Goal: Task Accomplishment & Management: Use online tool/utility

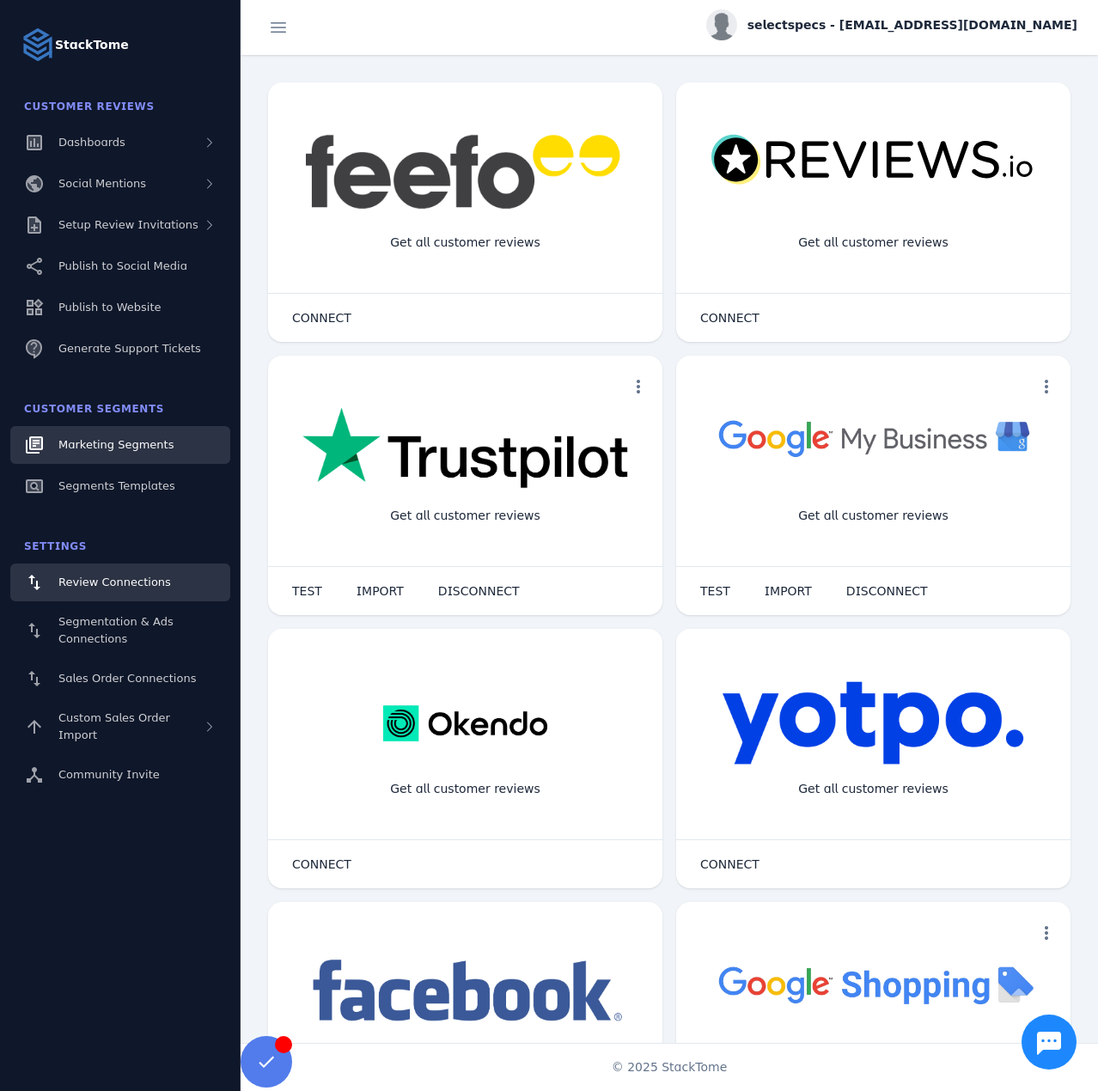
click at [132, 436] on link "Marketing Segments" at bounding box center [120, 445] width 220 height 38
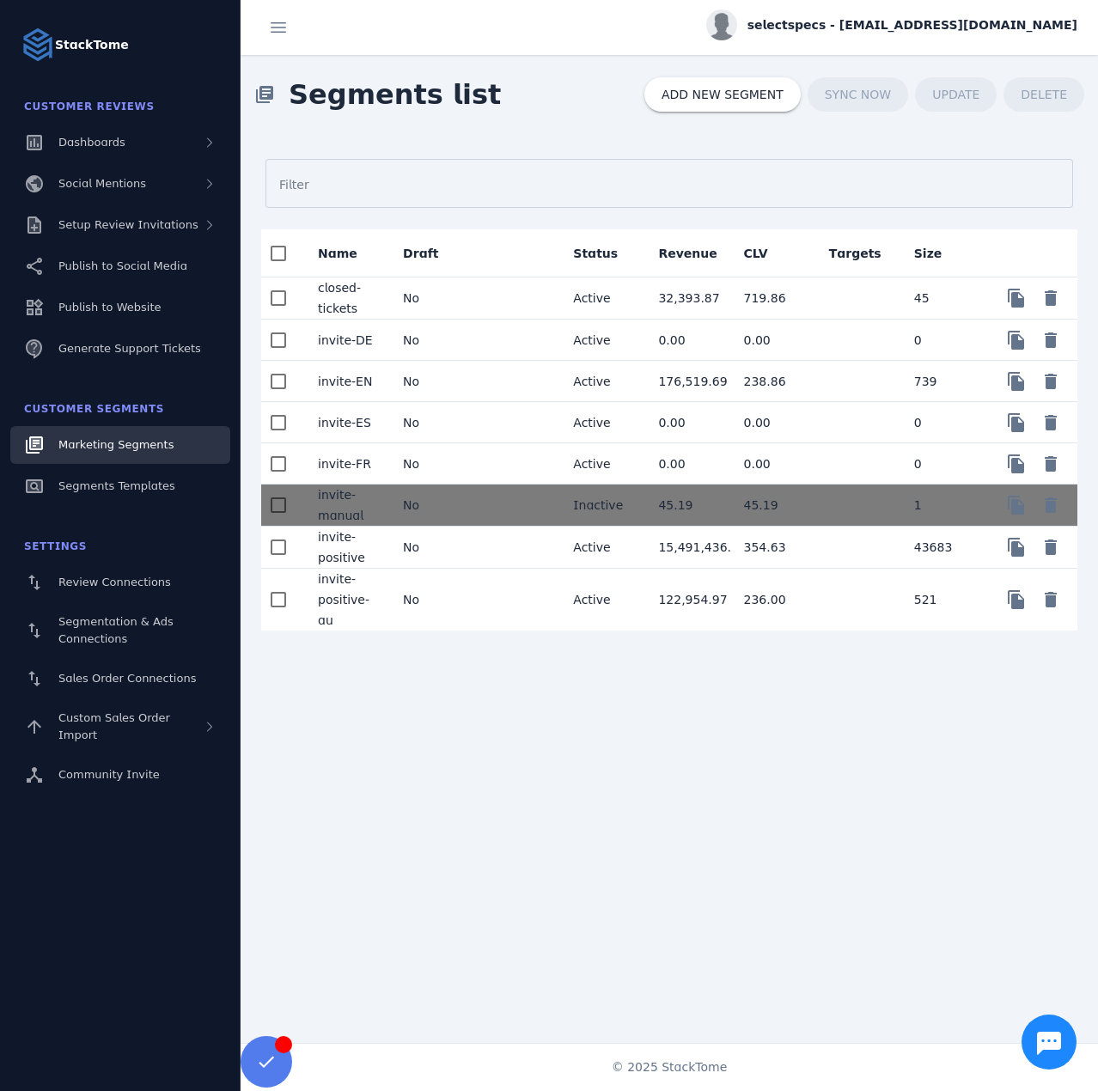
click at [489, 323] on mat-cell at bounding box center [516, 340] width 85 height 41
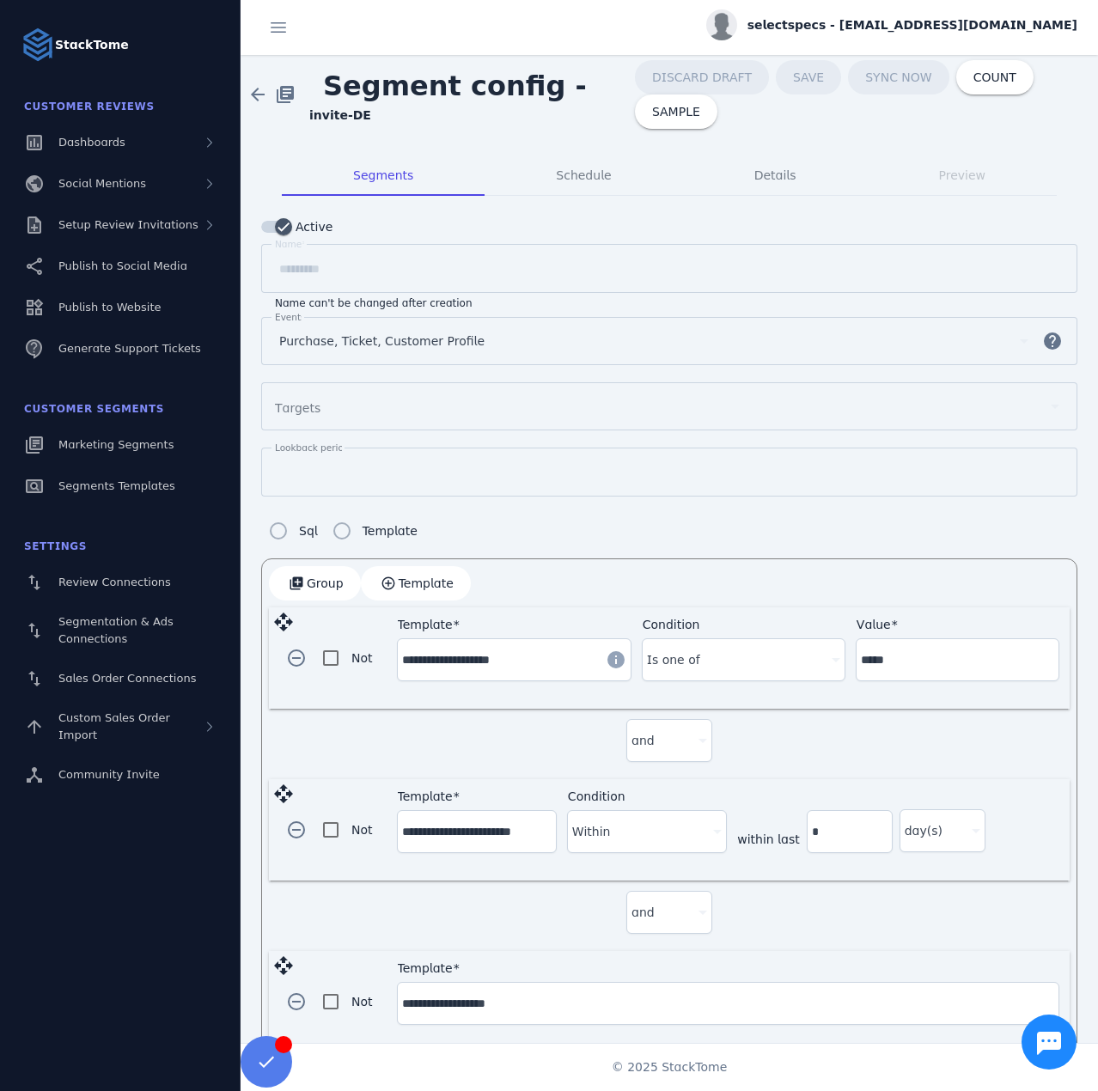
drag, startPoint x: 102, startPoint y: 0, endPoint x: 442, endPoint y: 728, distance: 802.9
click at [442, 728] on div "and" at bounding box center [669, 744] width 801 height 70
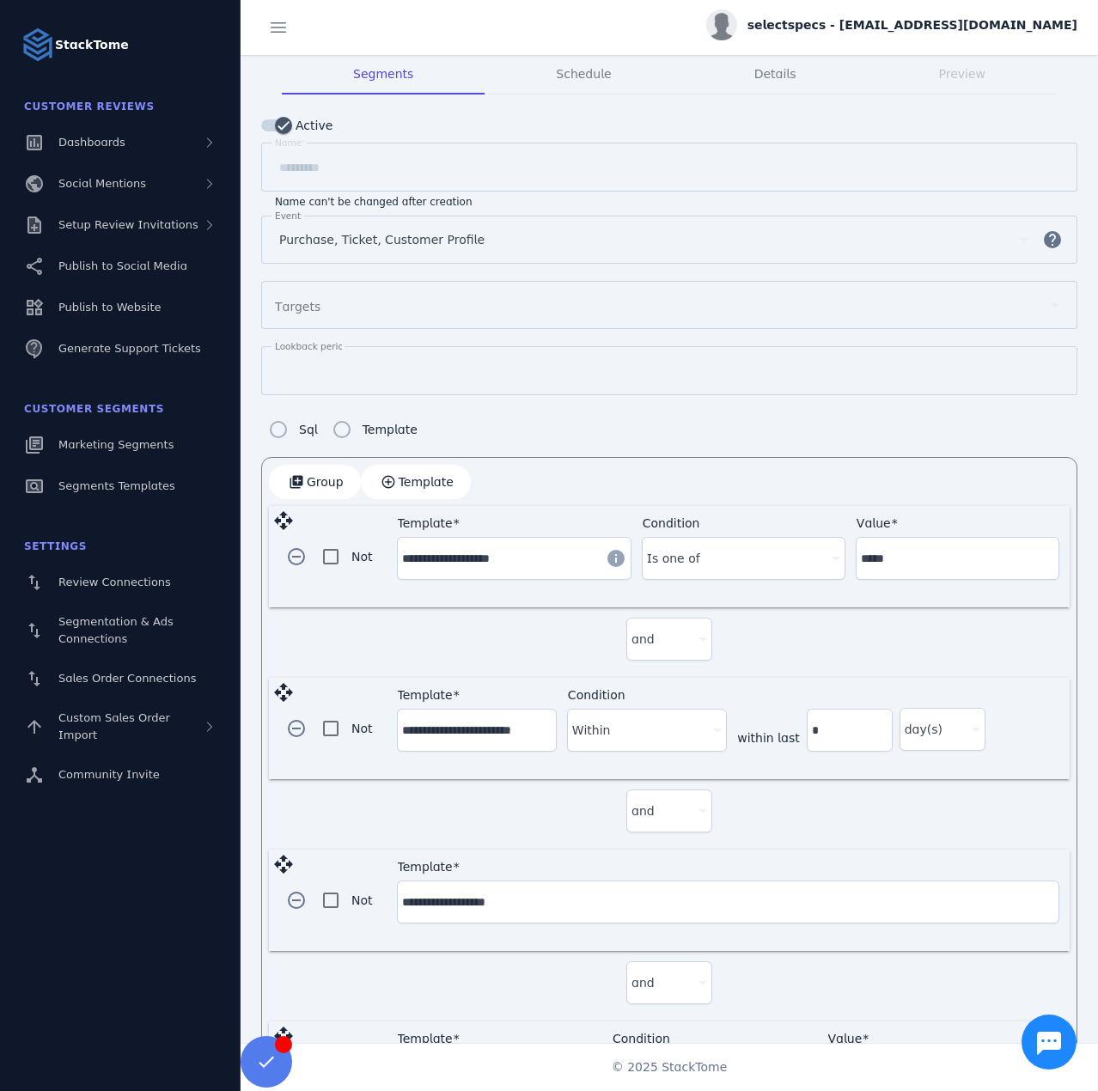
scroll to position [172, 0]
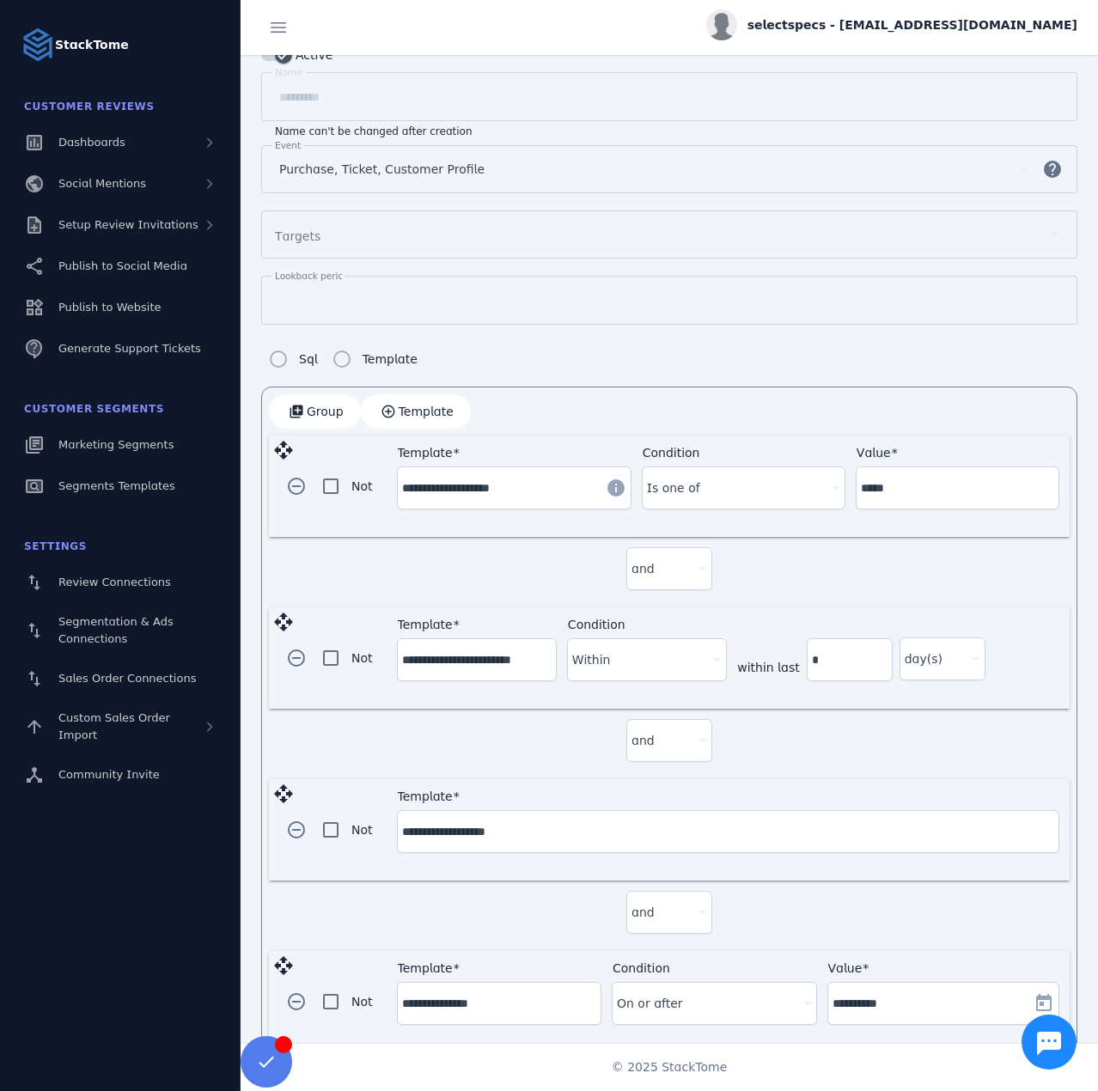
click at [459, 649] on input "**********" at bounding box center [476, 659] width 149 height 21
click at [605, 396] on div "add_to_photos Group add_circle_outline Template" at bounding box center [669, 411] width 801 height 34
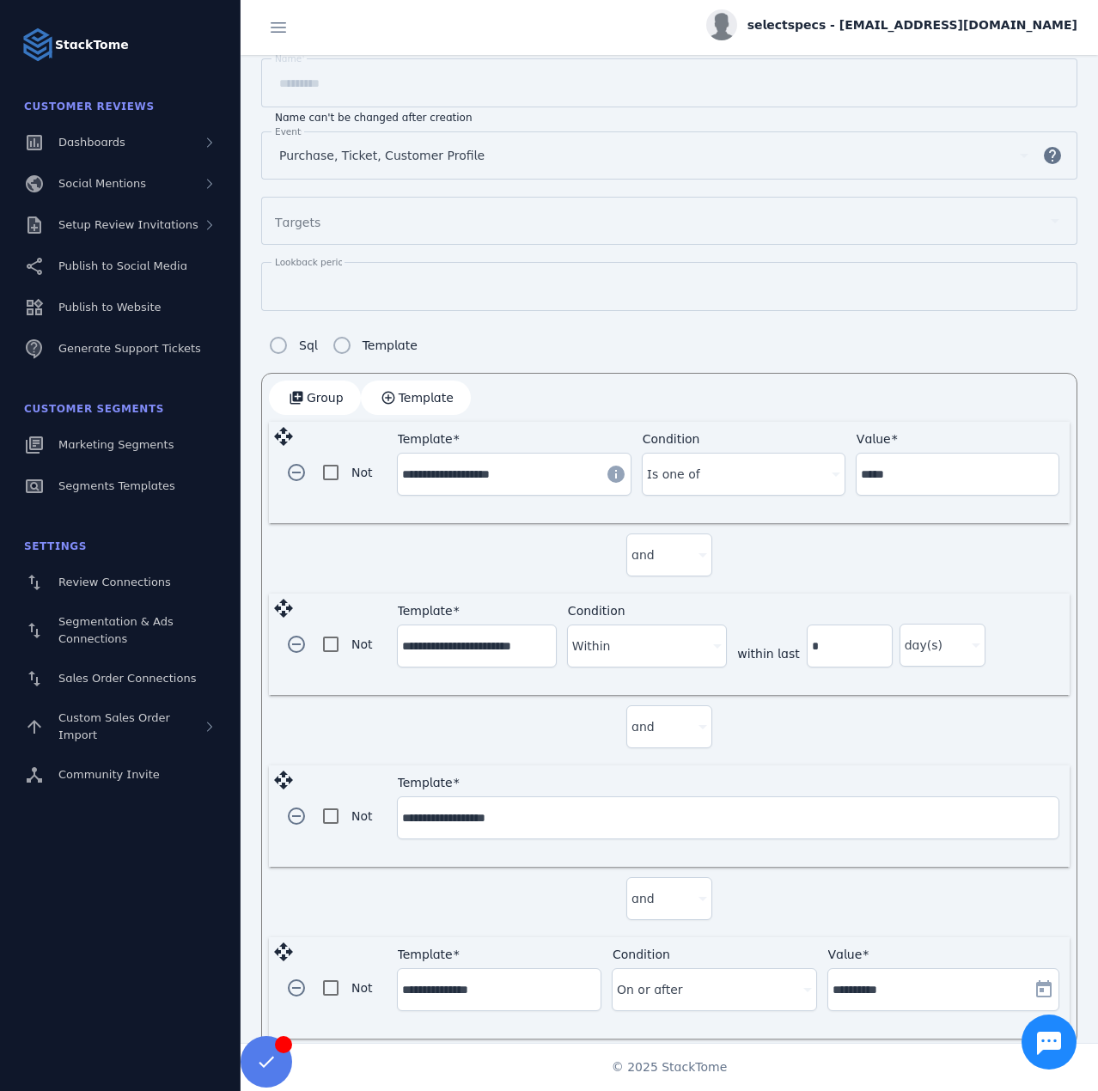
scroll to position [199, 0]
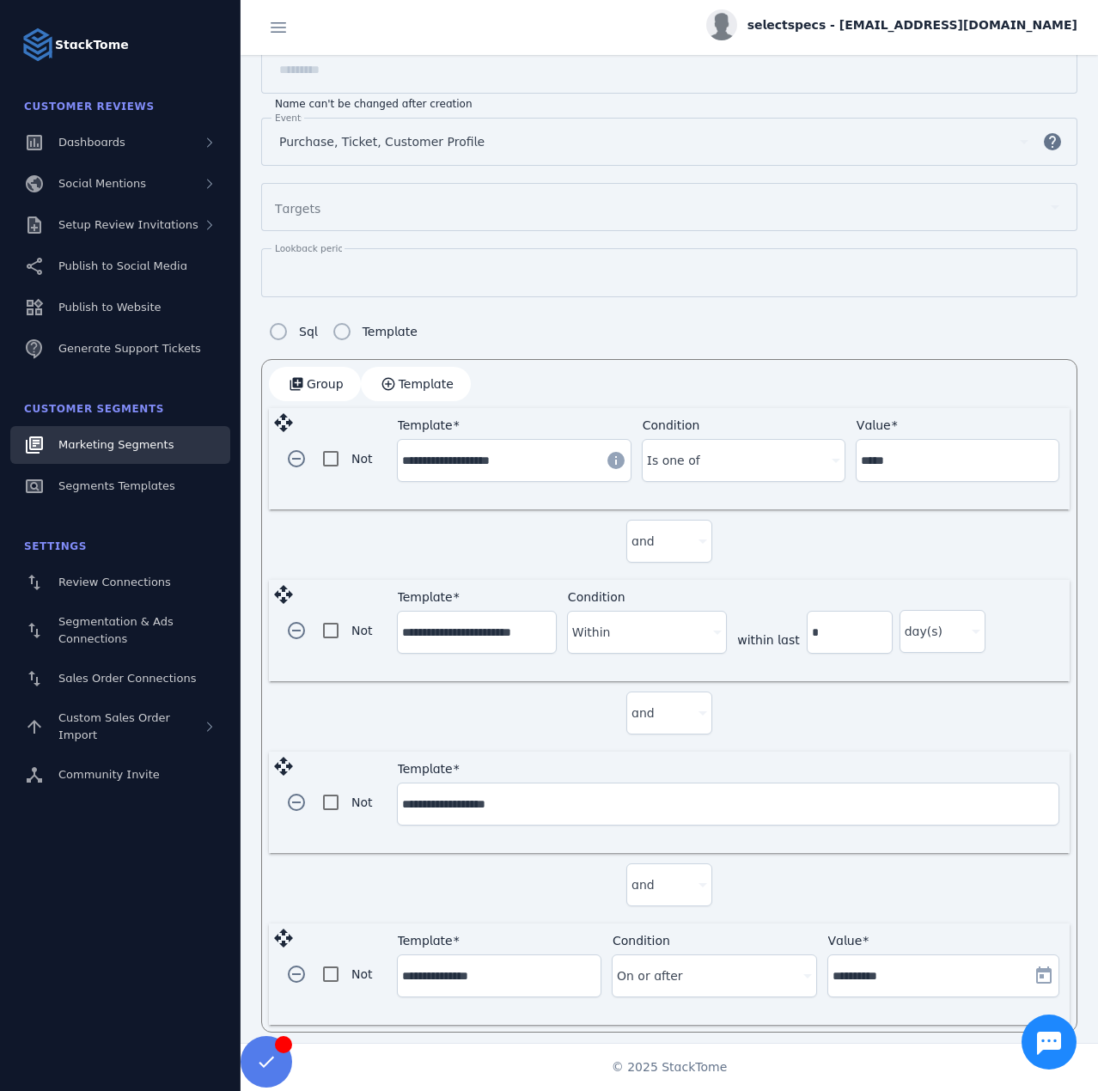
click at [102, 448] on span "Marketing Segments" at bounding box center [115, 444] width 115 height 13
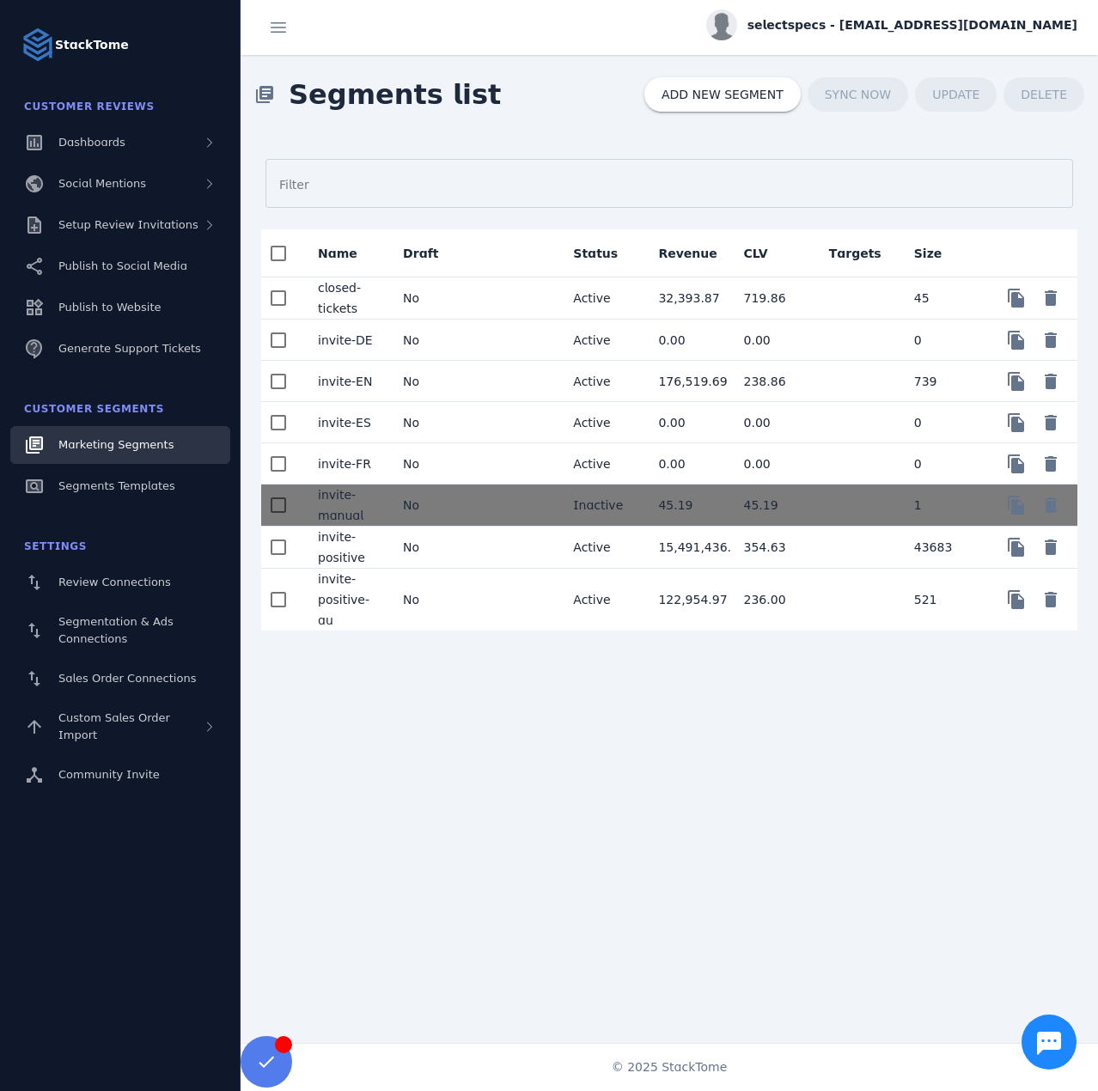
click at [451, 543] on mat-cell "No" at bounding box center [431, 548] width 85 height 42
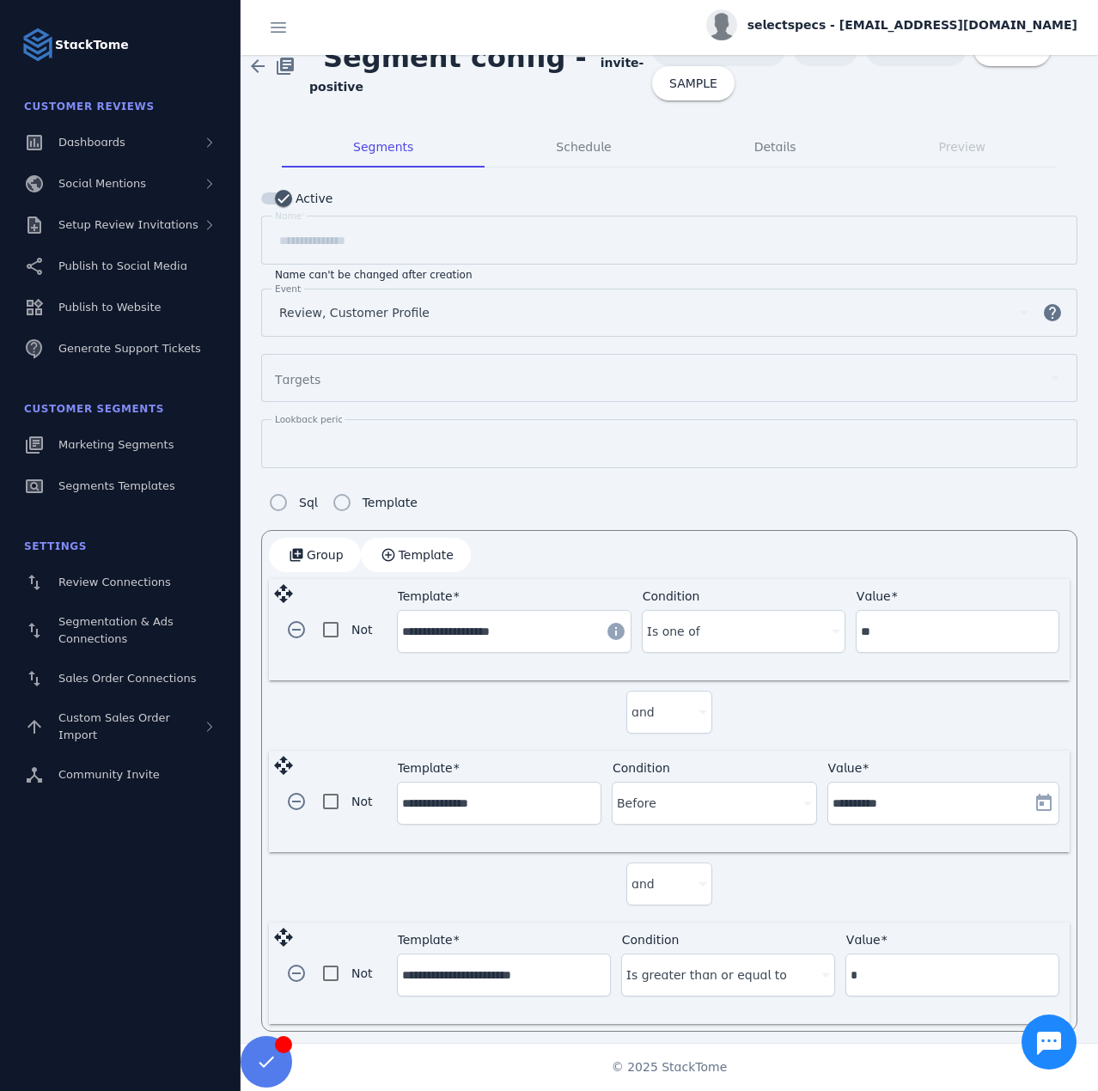
scroll to position [29, 0]
